Goal: Information Seeking & Learning: Learn about a topic

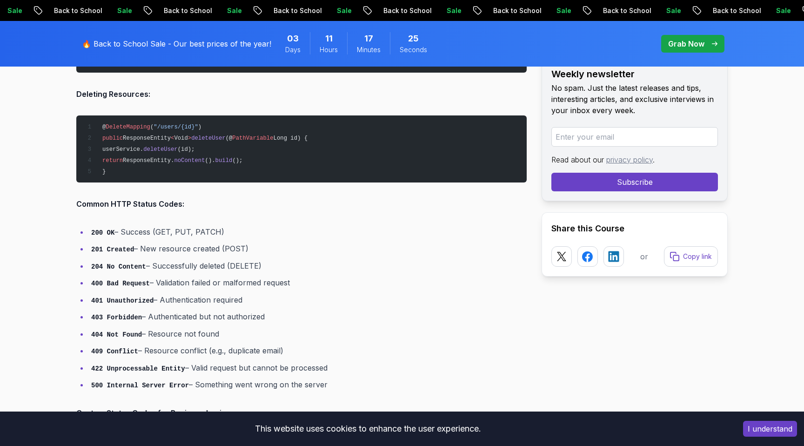
click at [375, 253] on li "201 Created – New resource created (POST)" at bounding box center [307, 248] width 438 height 13
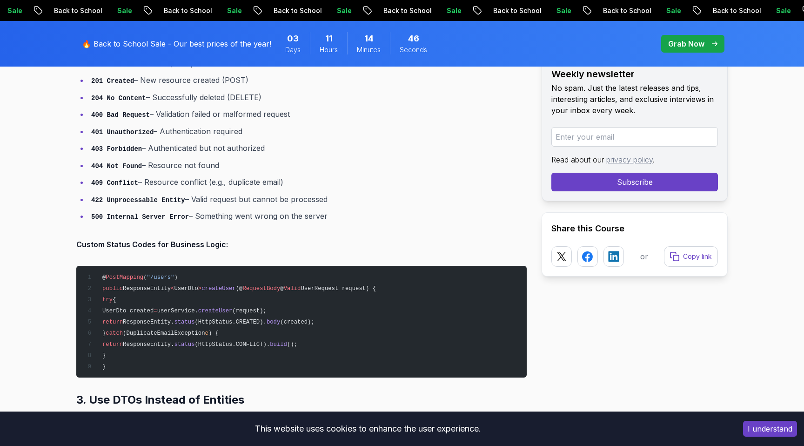
scroll to position [2019, 0]
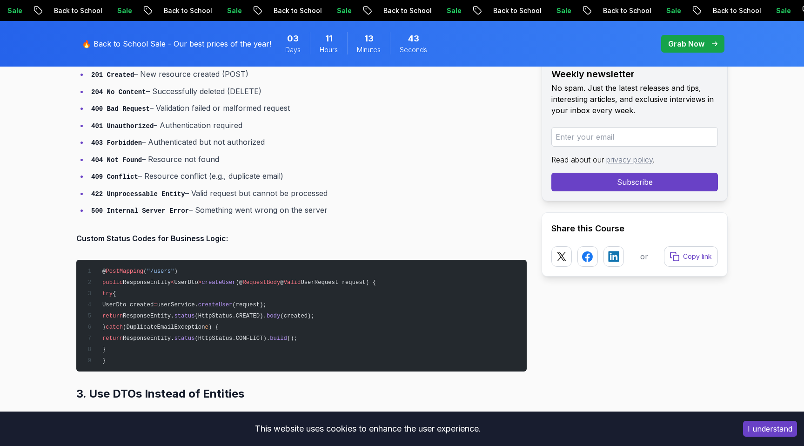
click at [95, 207] on code "500 Internal Server Error" at bounding box center [140, 210] width 98 height 7
click at [129, 207] on code "500 Internal Server Error" at bounding box center [140, 210] width 98 height 7
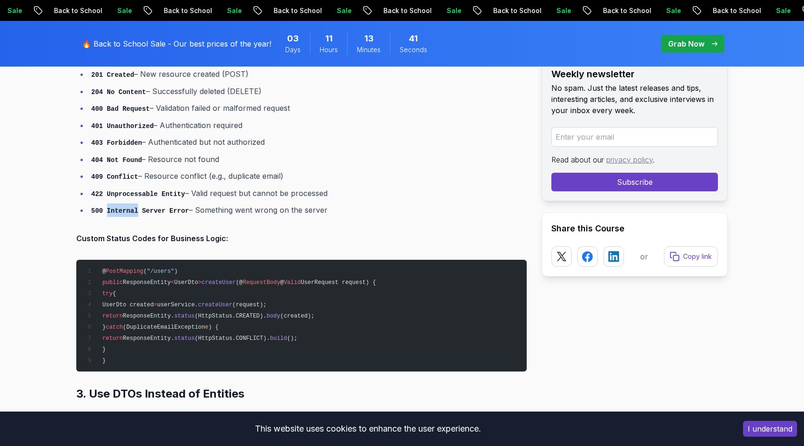
click at [164, 212] on li "500 Internal Server Error – Something went wrong on the server" at bounding box center [307, 209] width 438 height 13
click at [154, 208] on code "500 Internal Server Error" at bounding box center [140, 210] width 98 height 7
click at [182, 207] on code "500 Internal Server Error" at bounding box center [140, 210] width 98 height 7
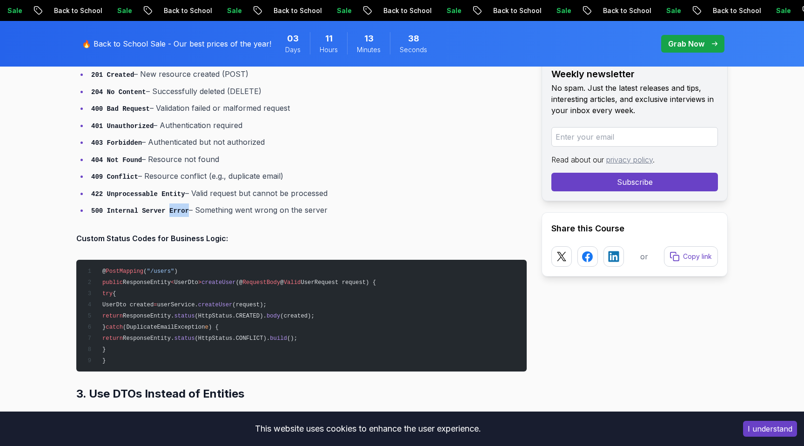
click at [182, 207] on code "500 Internal Server Error" at bounding box center [140, 210] width 98 height 7
click at [240, 211] on li "500 Internal Server Error – Something went wrong on the server" at bounding box center [307, 209] width 438 height 13
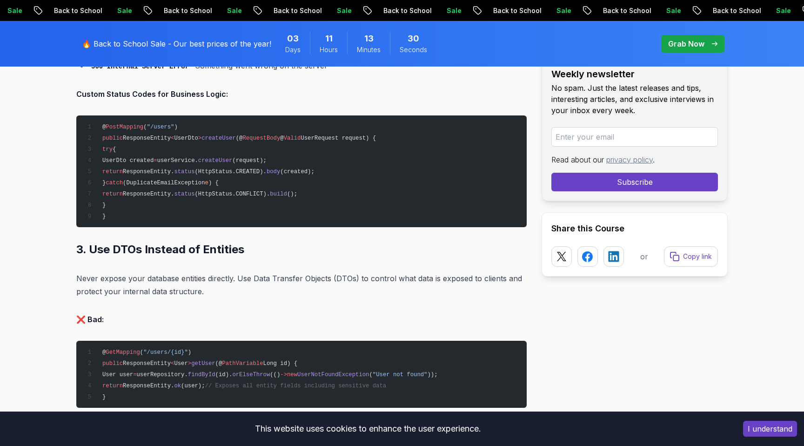
scroll to position [2164, 0]
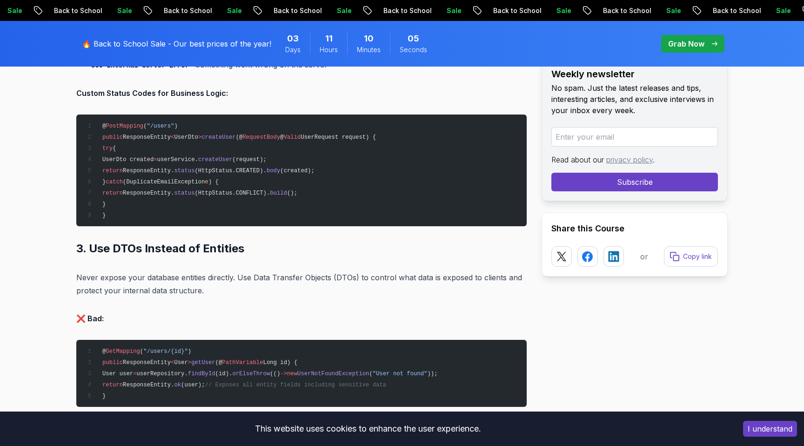
click at [218, 89] on strong "Custom Status Codes for Business Logic:" at bounding box center [152, 92] width 152 height 9
